Goal: Communication & Community: Answer question/provide support

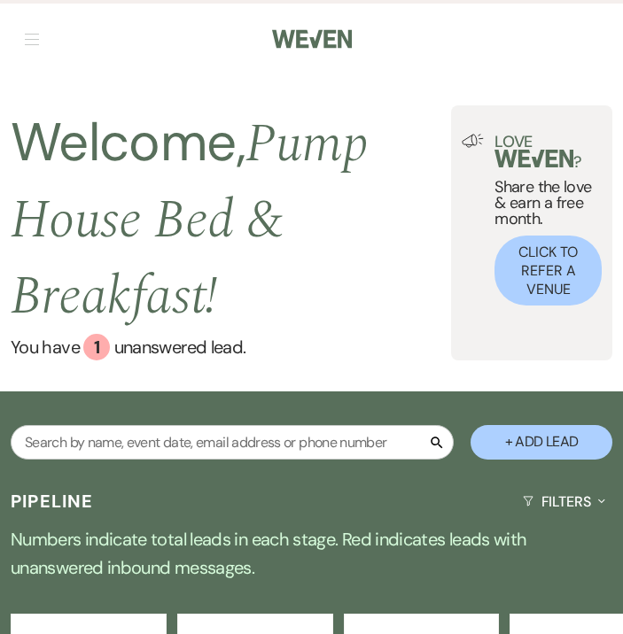
select select "7"
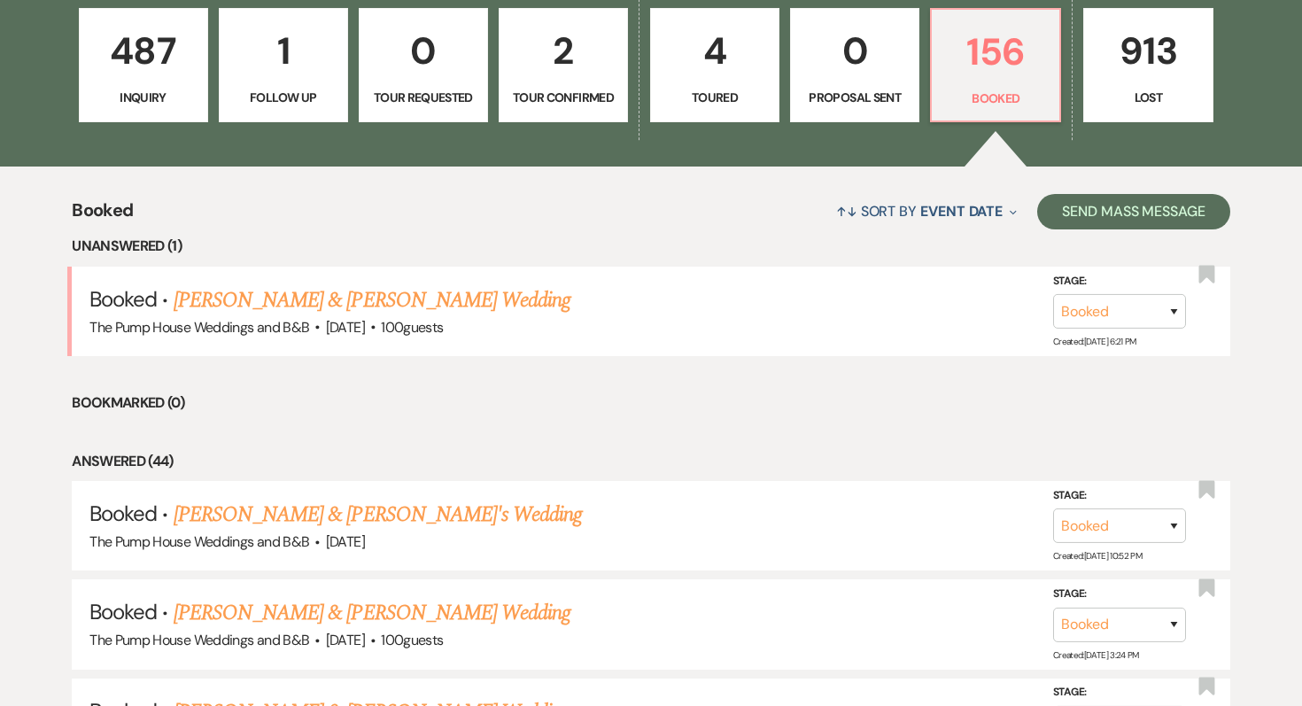
scroll to position [644, 0]
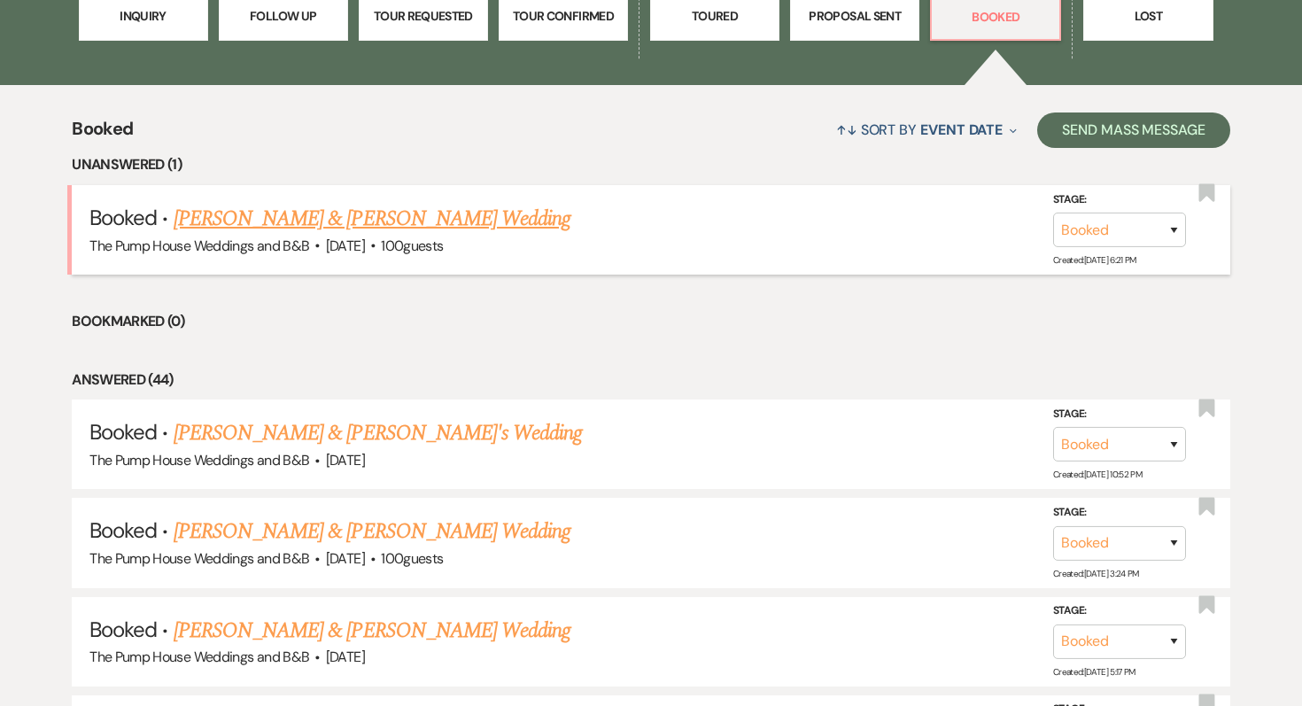
click at [326, 222] on link "[PERSON_NAME] & [PERSON_NAME] Wedding" at bounding box center [372, 219] width 397 height 32
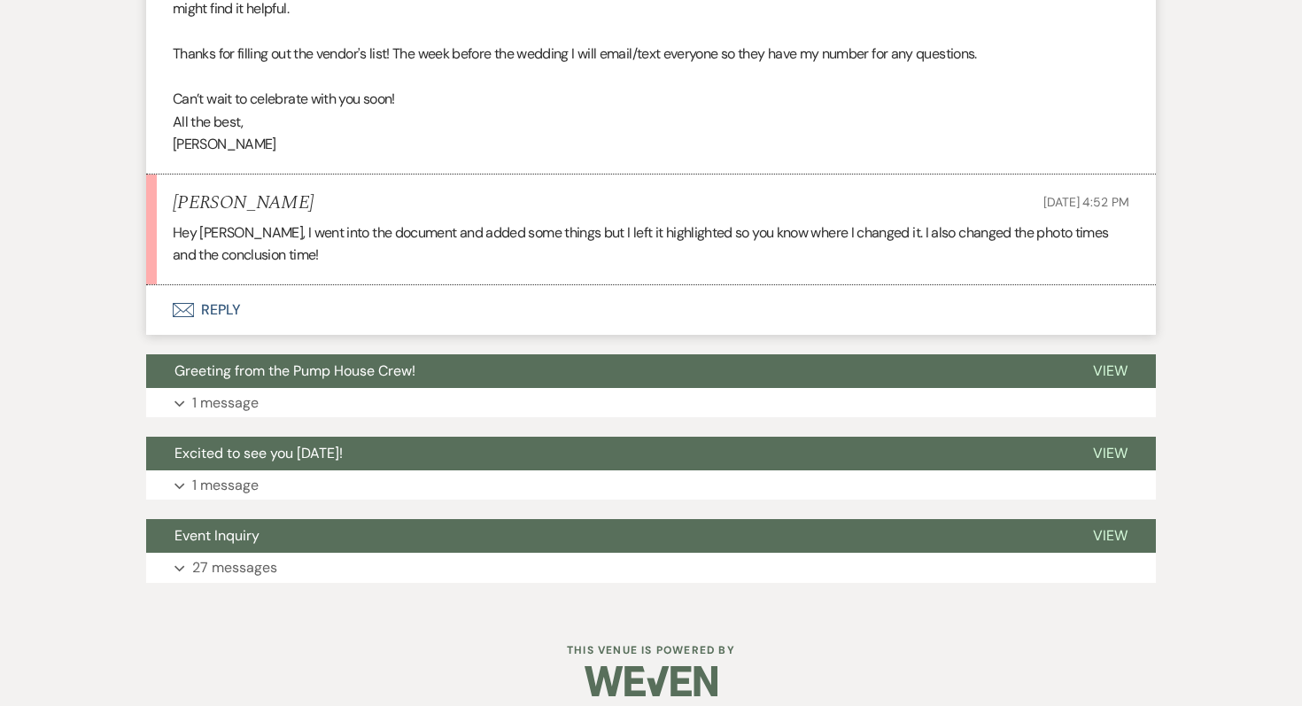
scroll to position [936, 0]
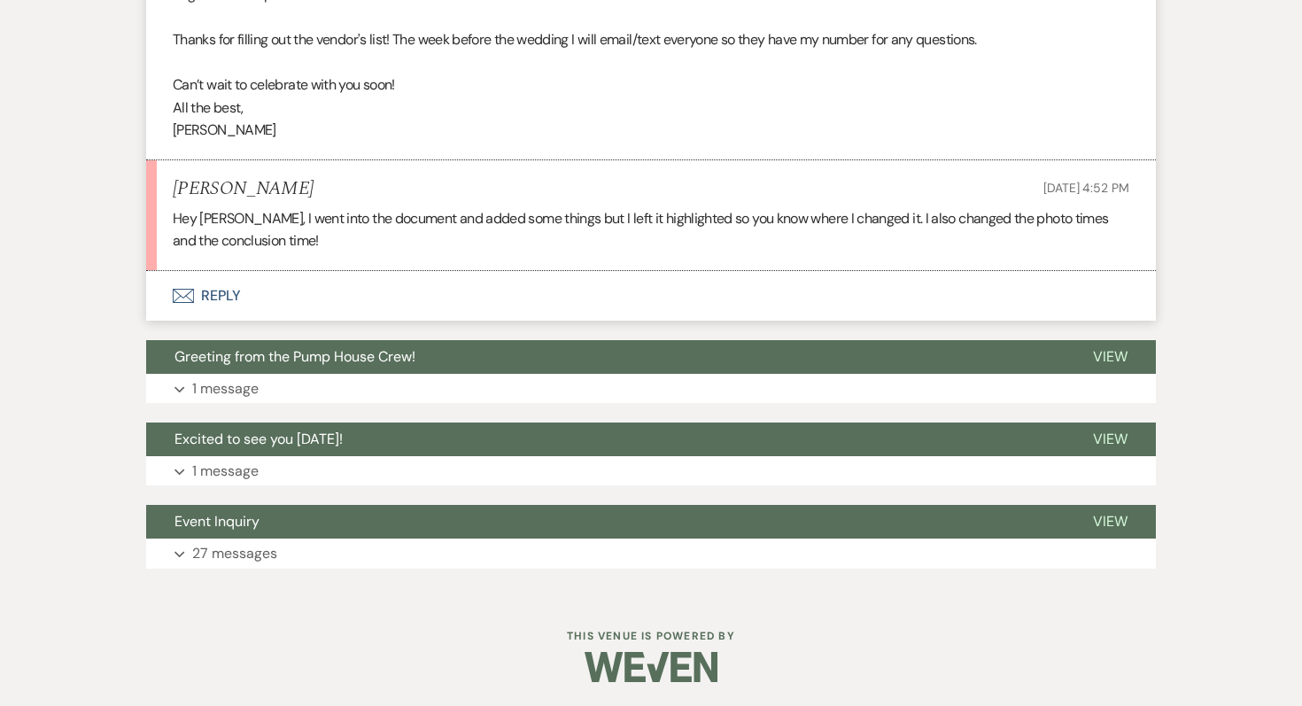
click at [218, 287] on button "Envelope Reply" at bounding box center [651, 296] width 1010 height 50
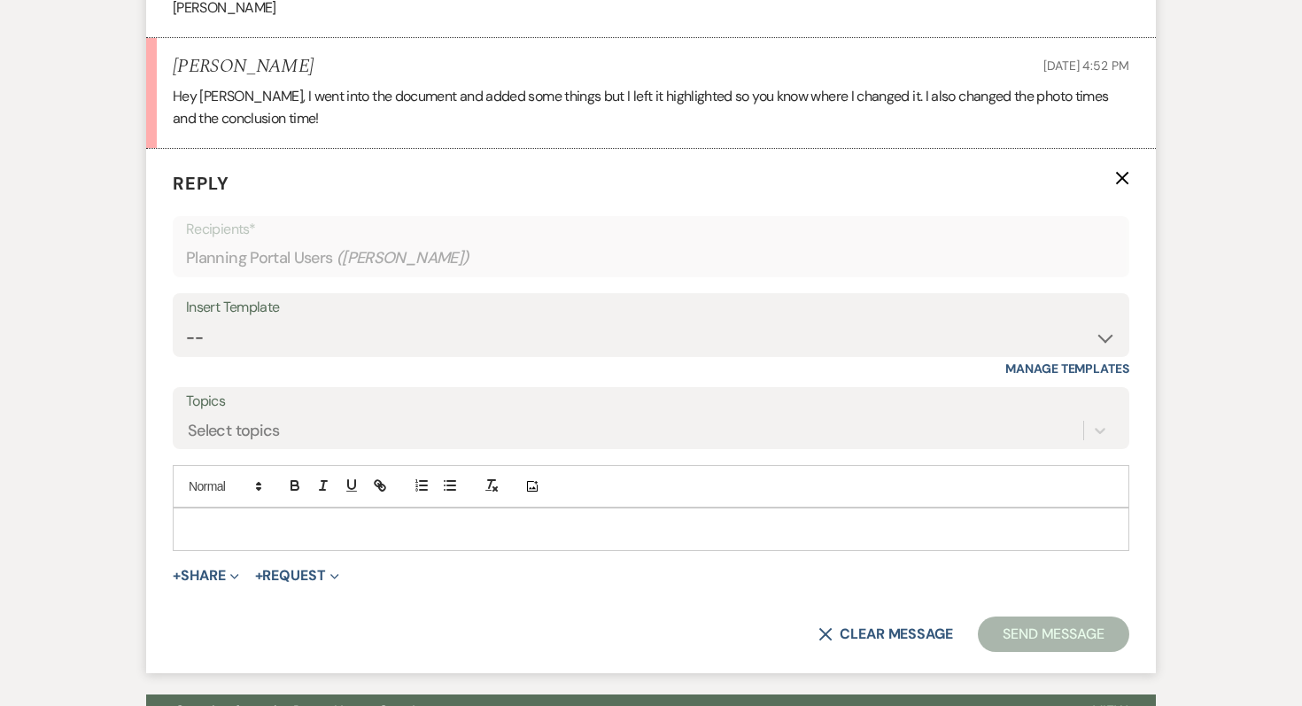
scroll to position [1069, 0]
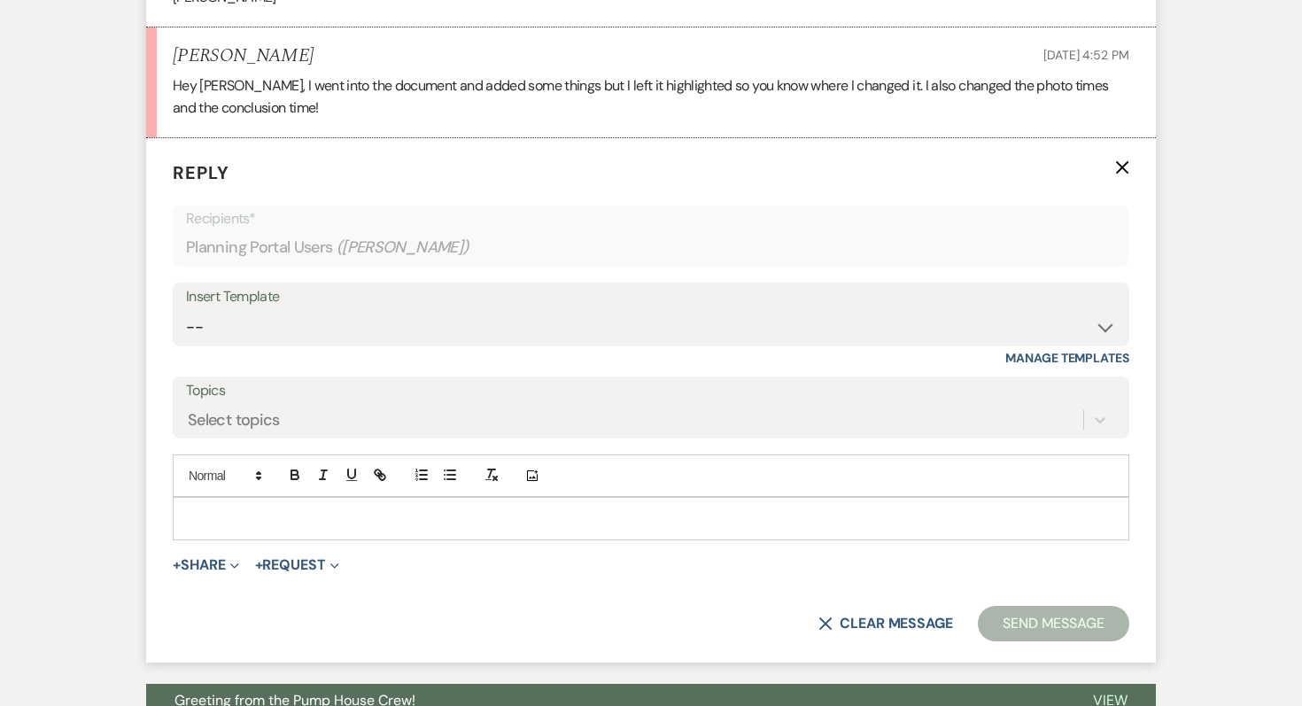
click at [195, 517] on p at bounding box center [651, 517] width 928 height 19
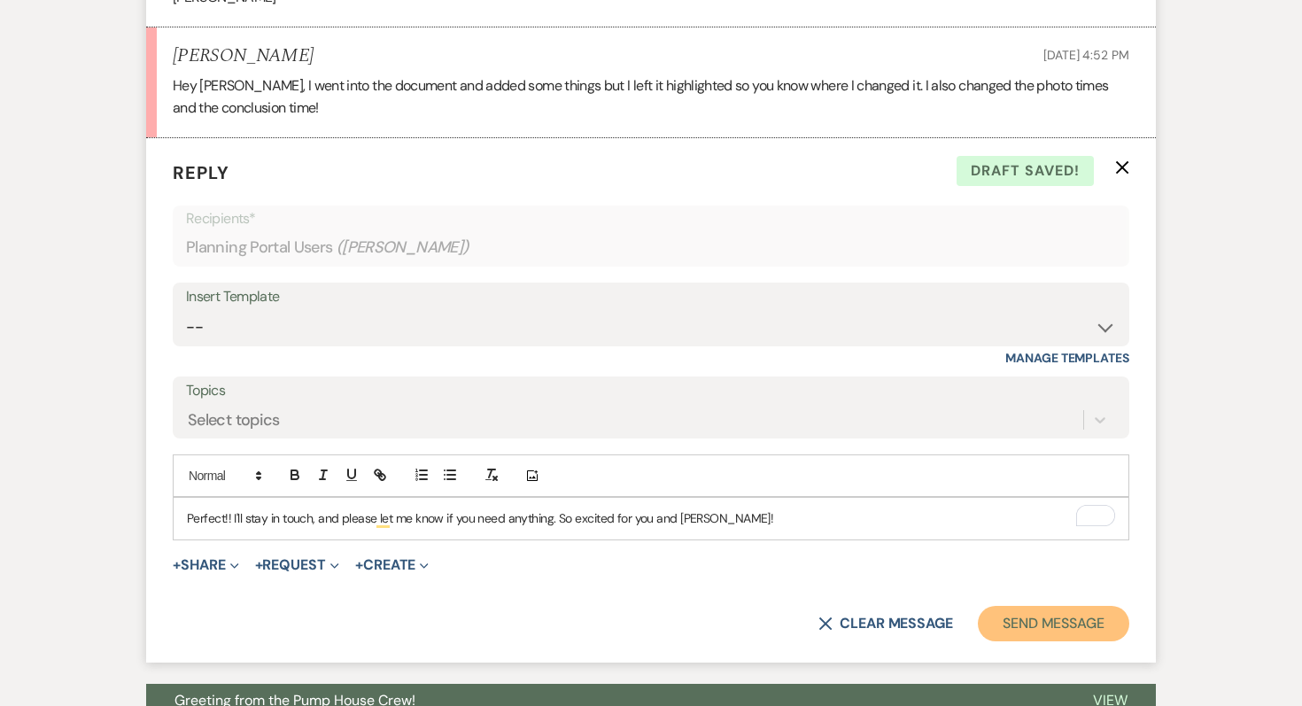
click at [622, 619] on button "Send Message" at bounding box center [1053, 623] width 151 height 35
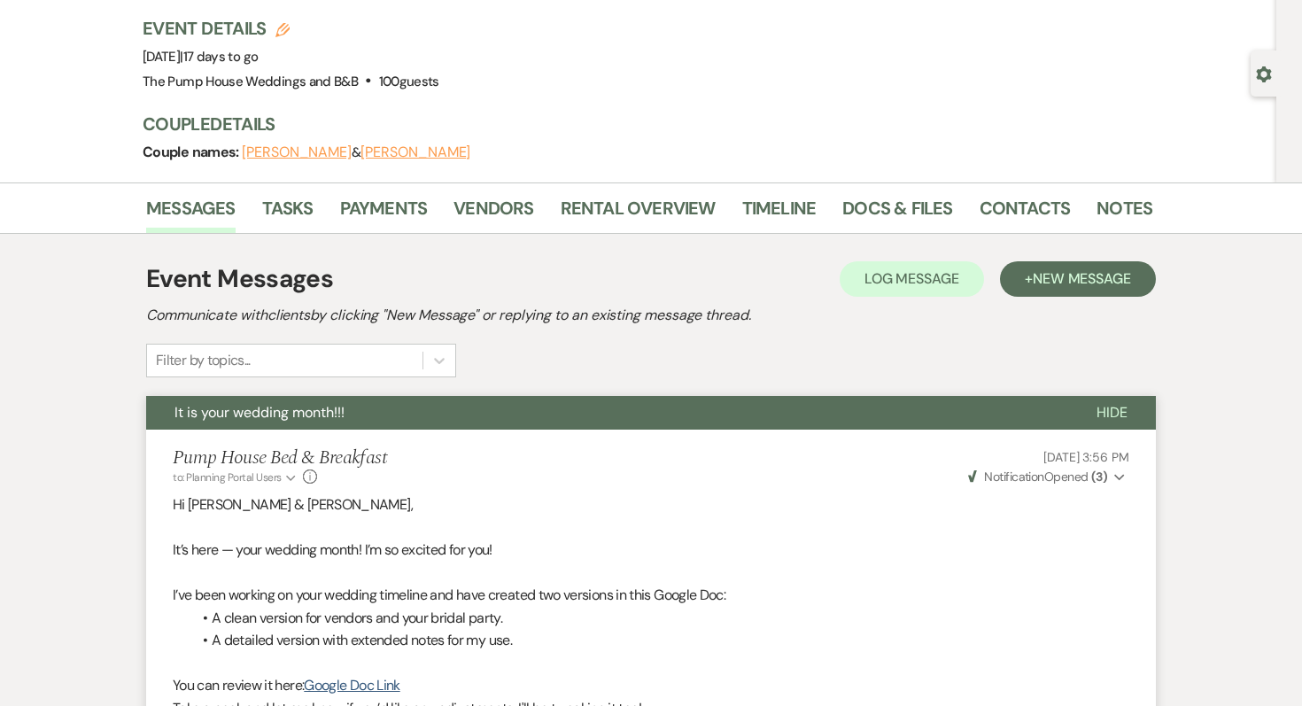
scroll to position [0, 0]
